Goal: Information Seeking & Learning: Get advice/opinions

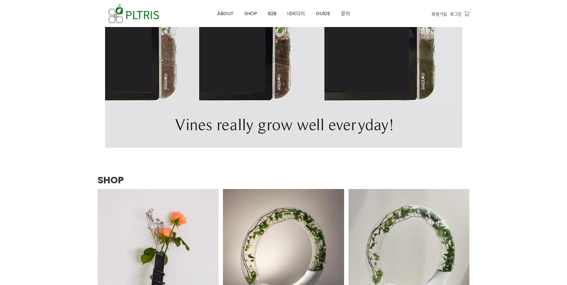
scroll to position [774, 0]
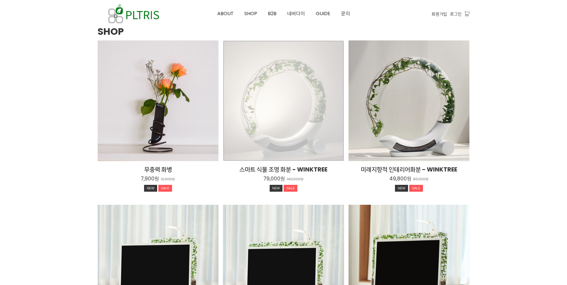
click at [263, 136] on div "스마트 식물 조명 화분 - WINKTREE 79,000원 140,000원 NEW SALE TIME SALE" at bounding box center [283, 100] width 121 height 121
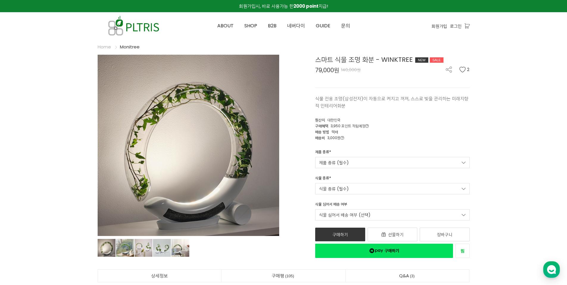
drag, startPoint x: 341, startPoint y: 70, endPoint x: 381, endPoint y: 70, distance: 40.5
click at [381, 70] on span "79,000원 140,000원" at bounding box center [392, 70] width 154 height 7
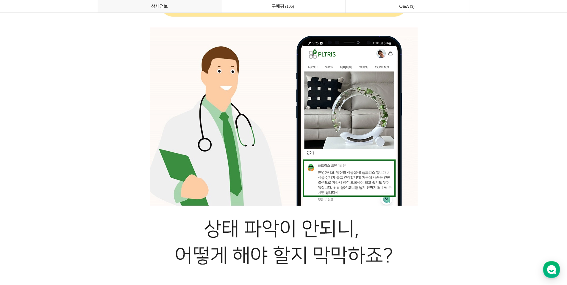
scroll to position [8543, 0]
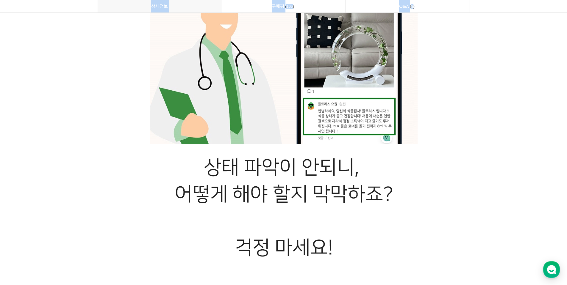
drag, startPoint x: 491, startPoint y: 134, endPoint x: 195, endPoint y: 151, distance: 296.4
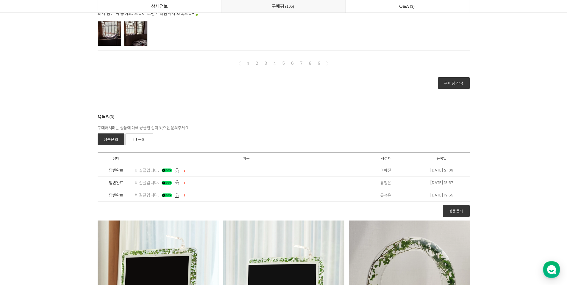
scroll to position [15182, 0]
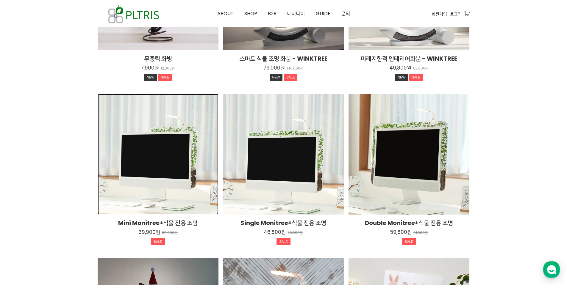
scroll to position [1064, 0]
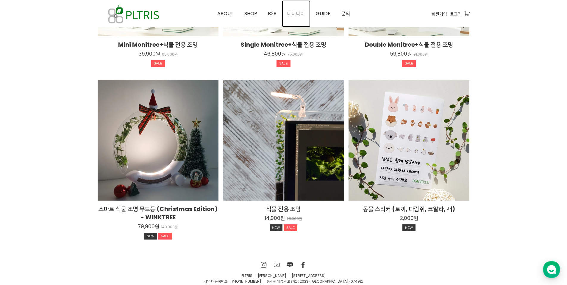
click at [289, 13] on span "네버다이" at bounding box center [296, 13] width 18 height 7
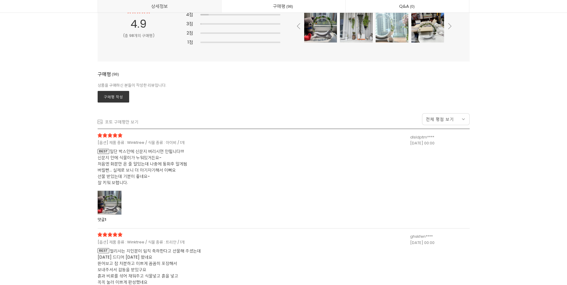
scroll to position [12840, 0]
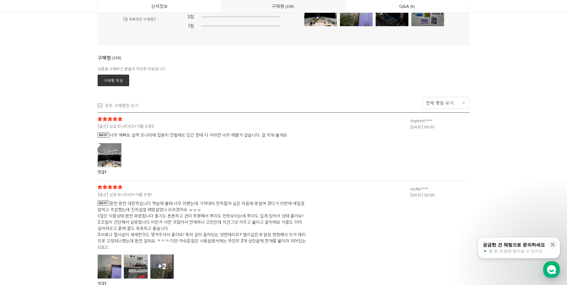
scroll to position [16154, 0]
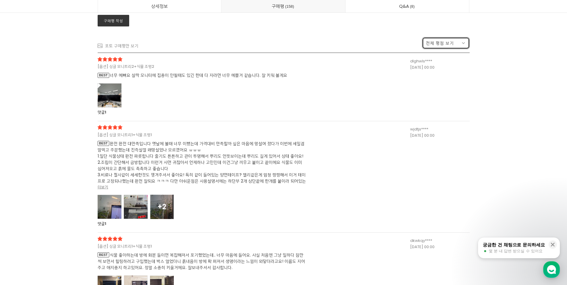
click at [450, 40] on span "전체 평점 보기" at bounding box center [440, 43] width 28 height 6
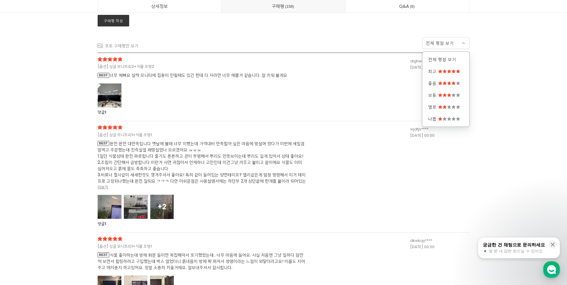
click at [331, 38] on div "포토 구매평만 보기 전체 평점 보기 전체 평점 보기 최고 좋음 보통 별로 나쁨" at bounding box center [284, 43] width 372 height 19
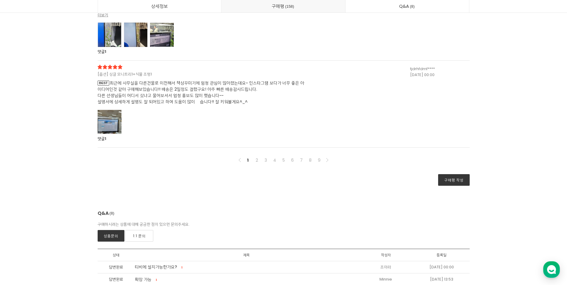
scroll to position [17018, 0]
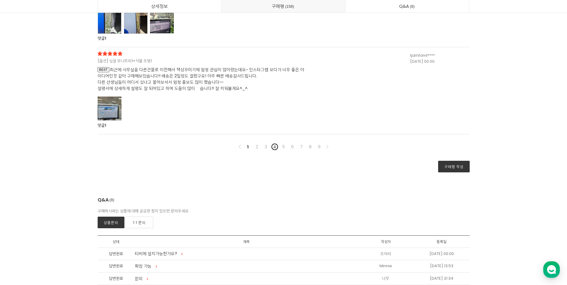
click at [273, 148] on link "4" at bounding box center [274, 146] width 7 height 7
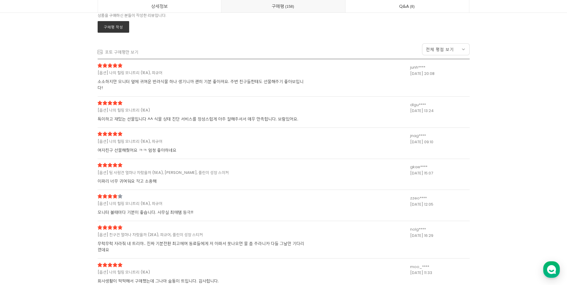
scroll to position [16327, 0]
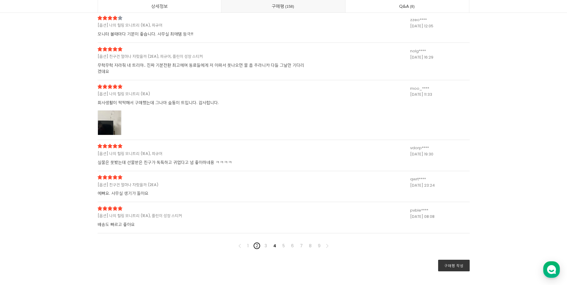
click at [256, 243] on link "2" at bounding box center [256, 246] width 7 height 7
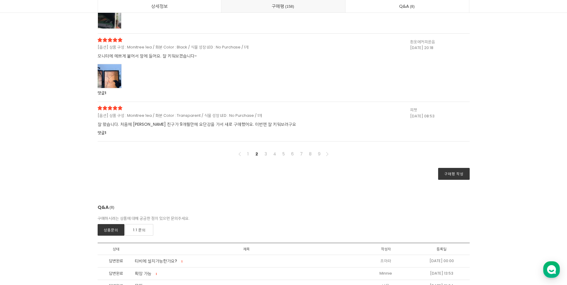
scroll to position [16803, 0]
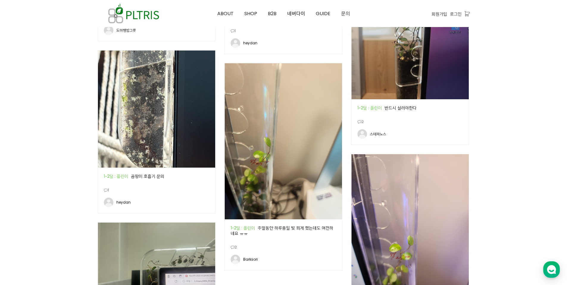
scroll to position [774, 0]
